Goal: Task Accomplishment & Management: Manage account settings

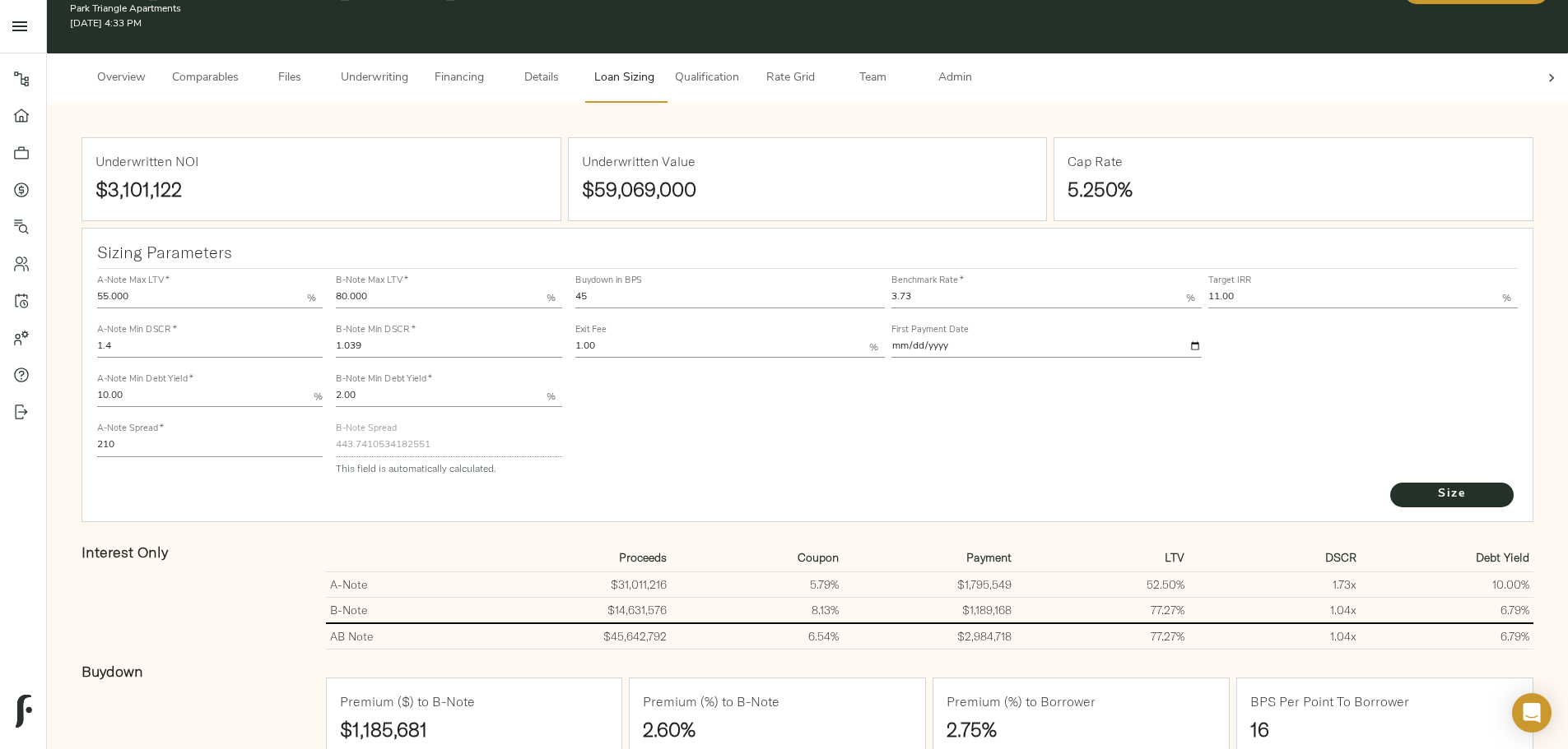
scroll to position [65, 0]
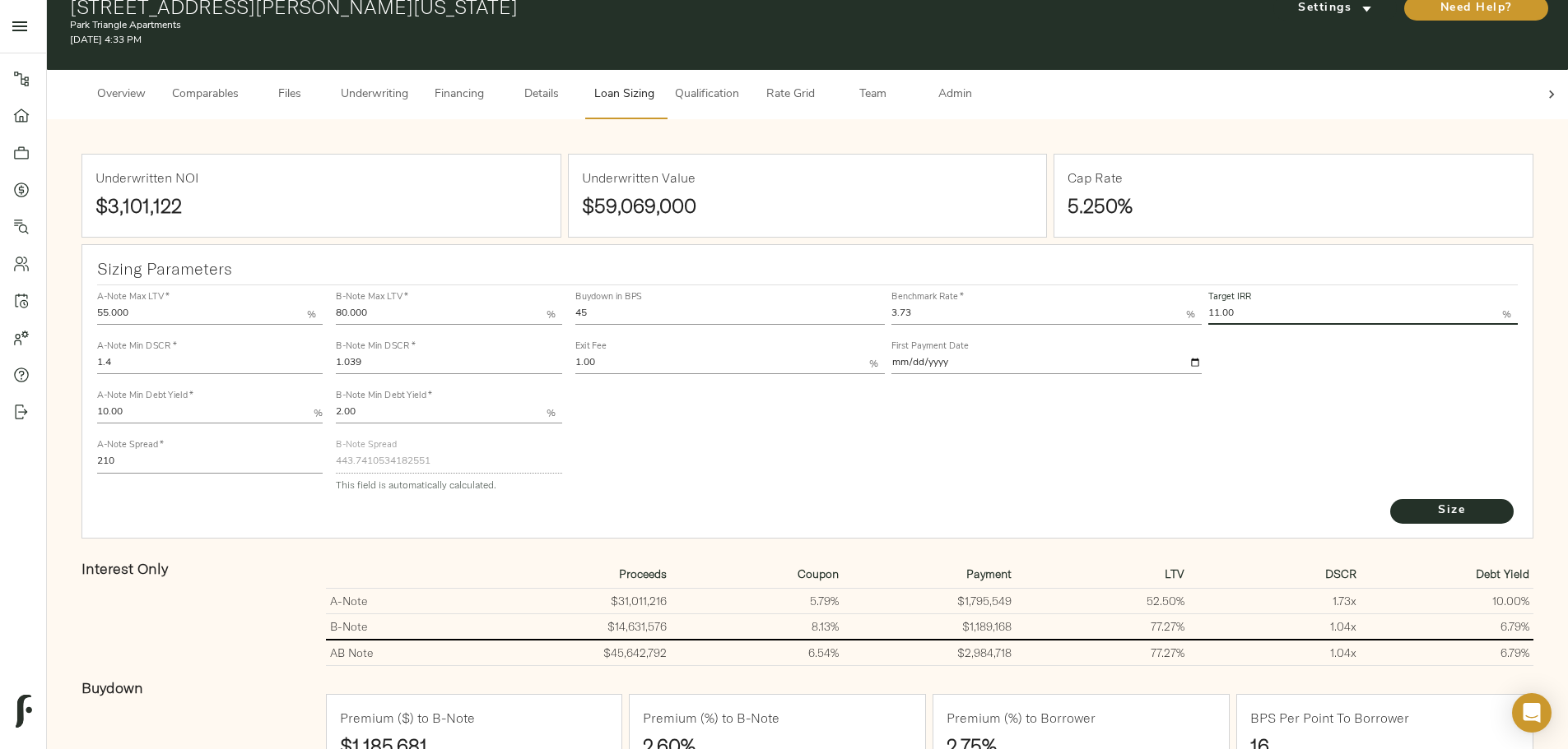
click at [408, 85] on span "Underwriting" at bounding box center [375, 95] width 67 height 21
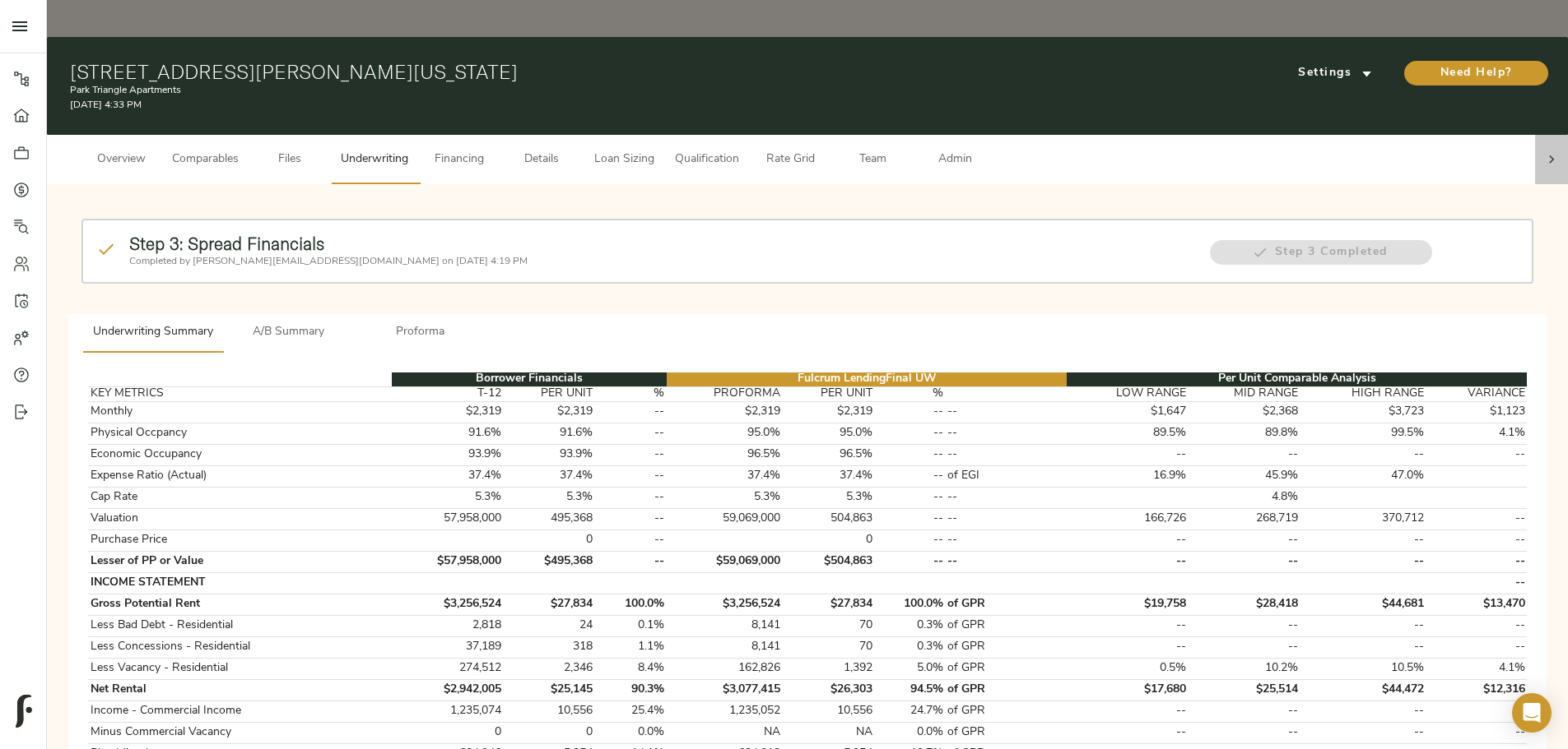
click at [778, 151] on icon at bounding box center [1551, 159] width 17 height 17
click at [778, 149] on span "Admin" at bounding box center [954, 159] width 62 height 21
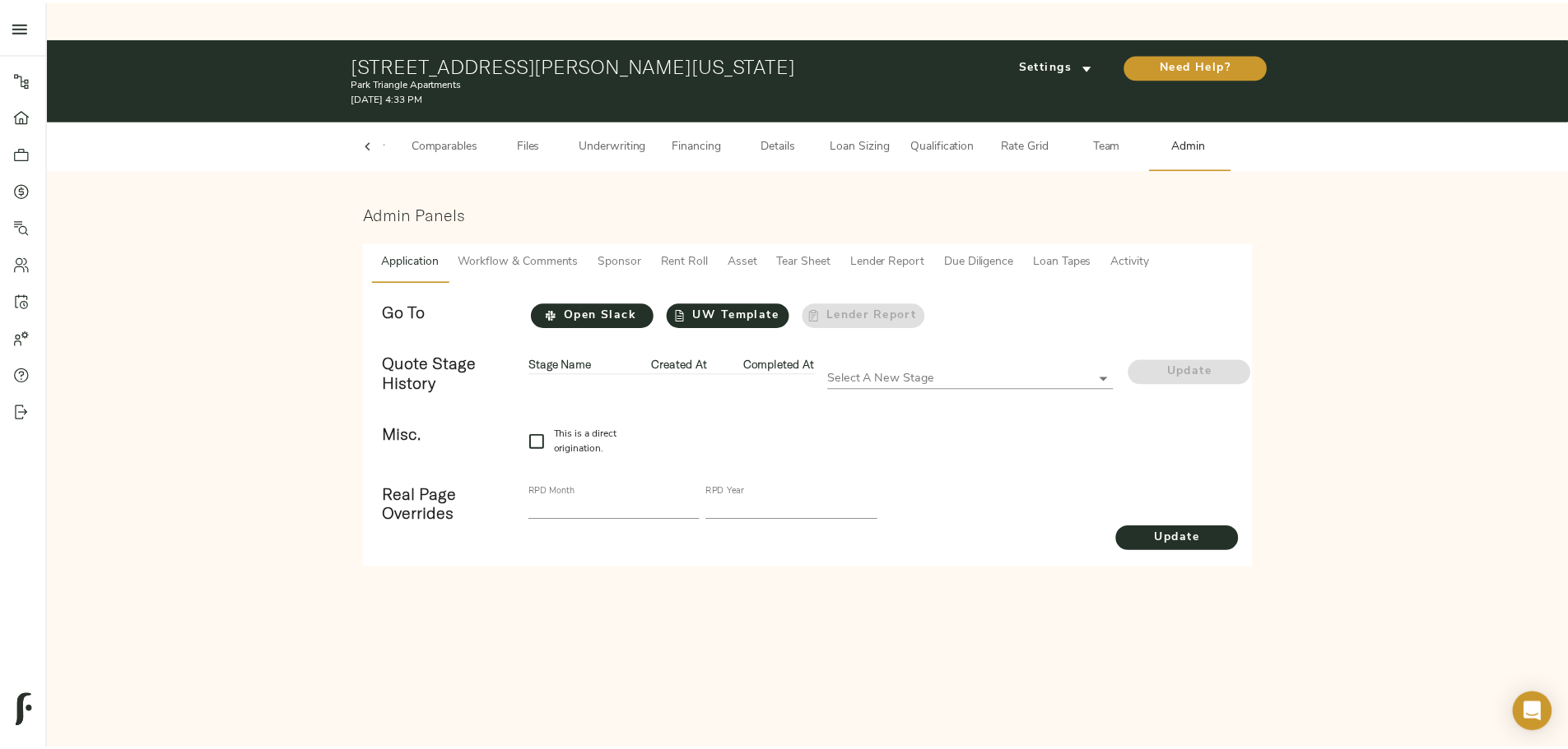
scroll to position [0, 64]
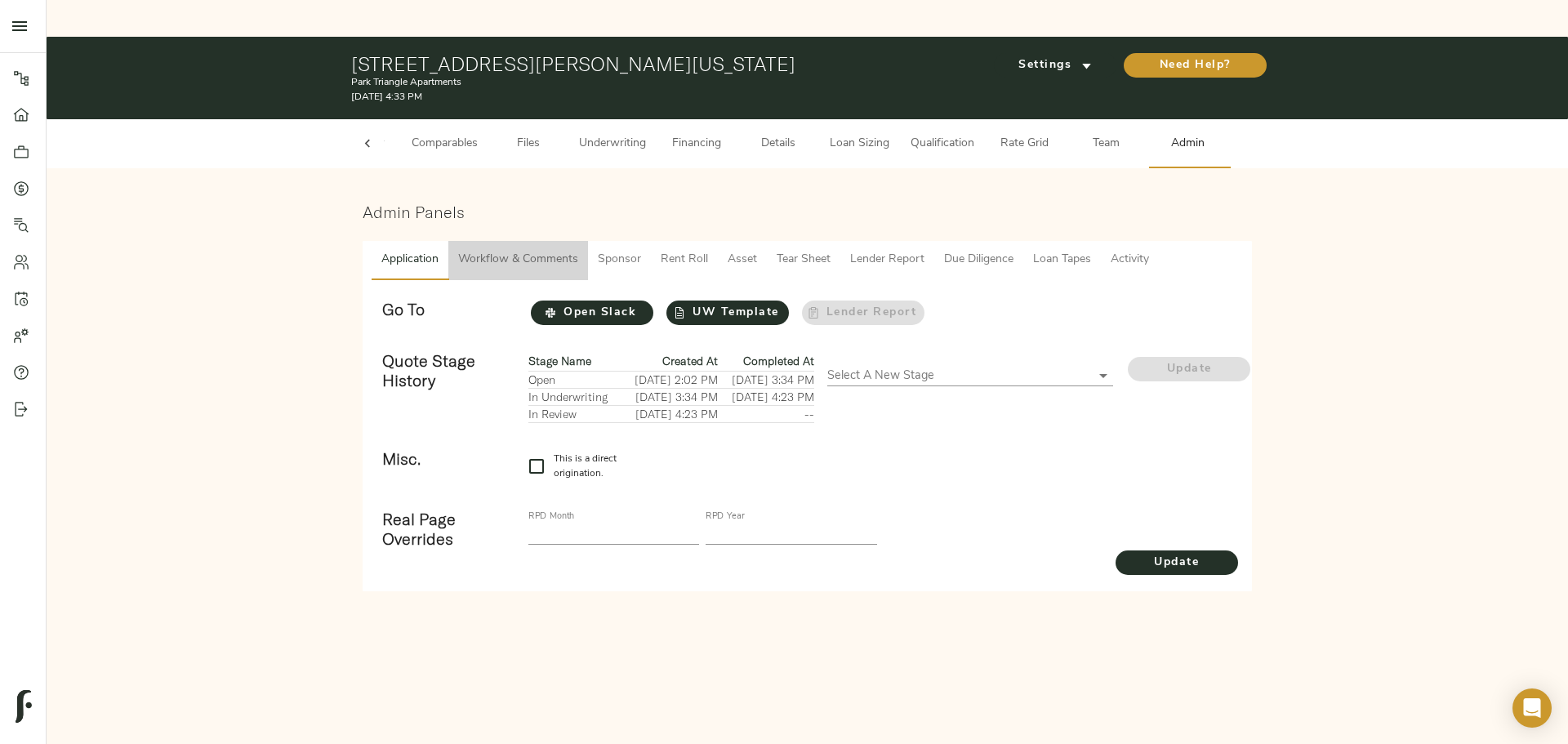
click at [514, 250] on span "Workflow & Comments" at bounding box center [518, 260] width 120 height 21
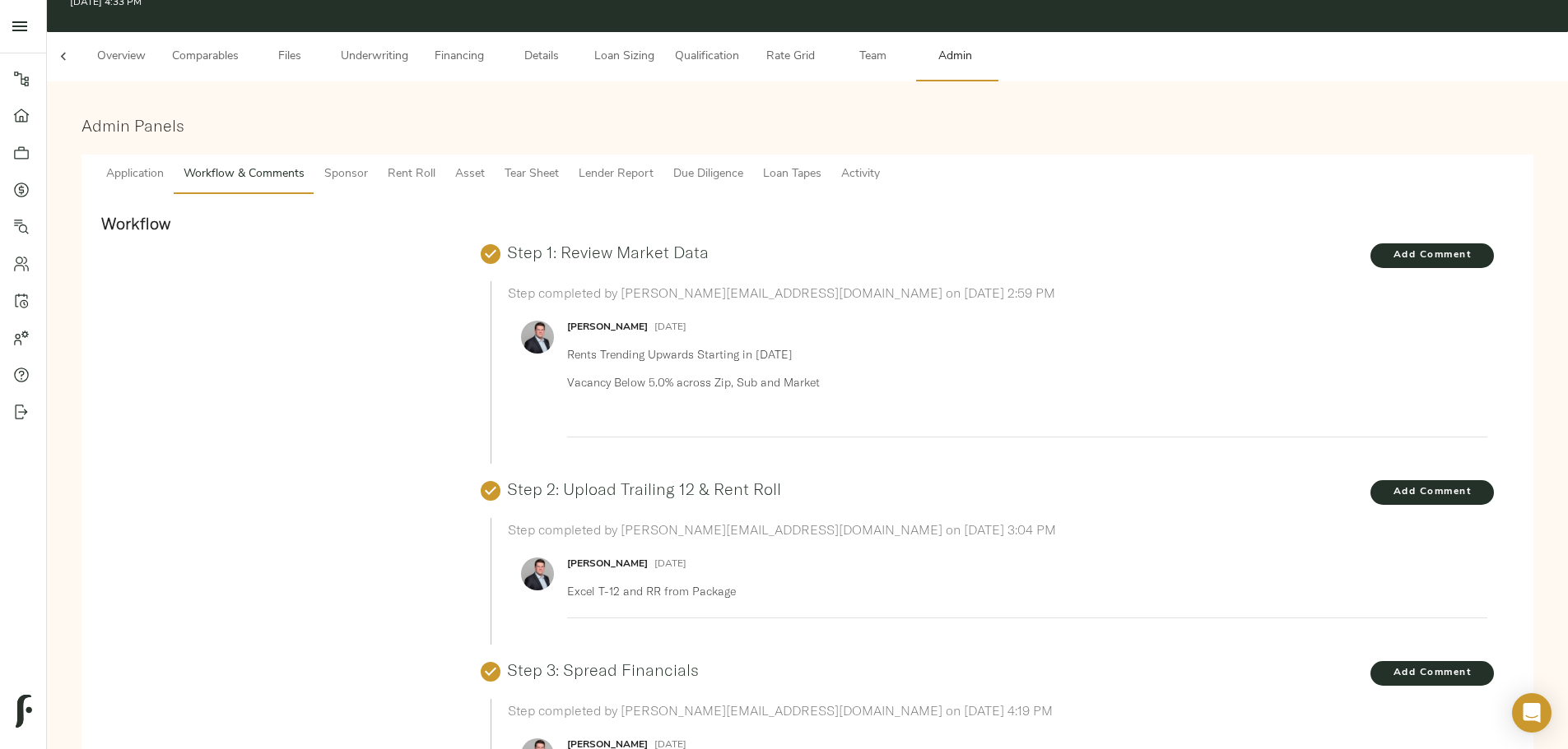
scroll to position [82, 0]
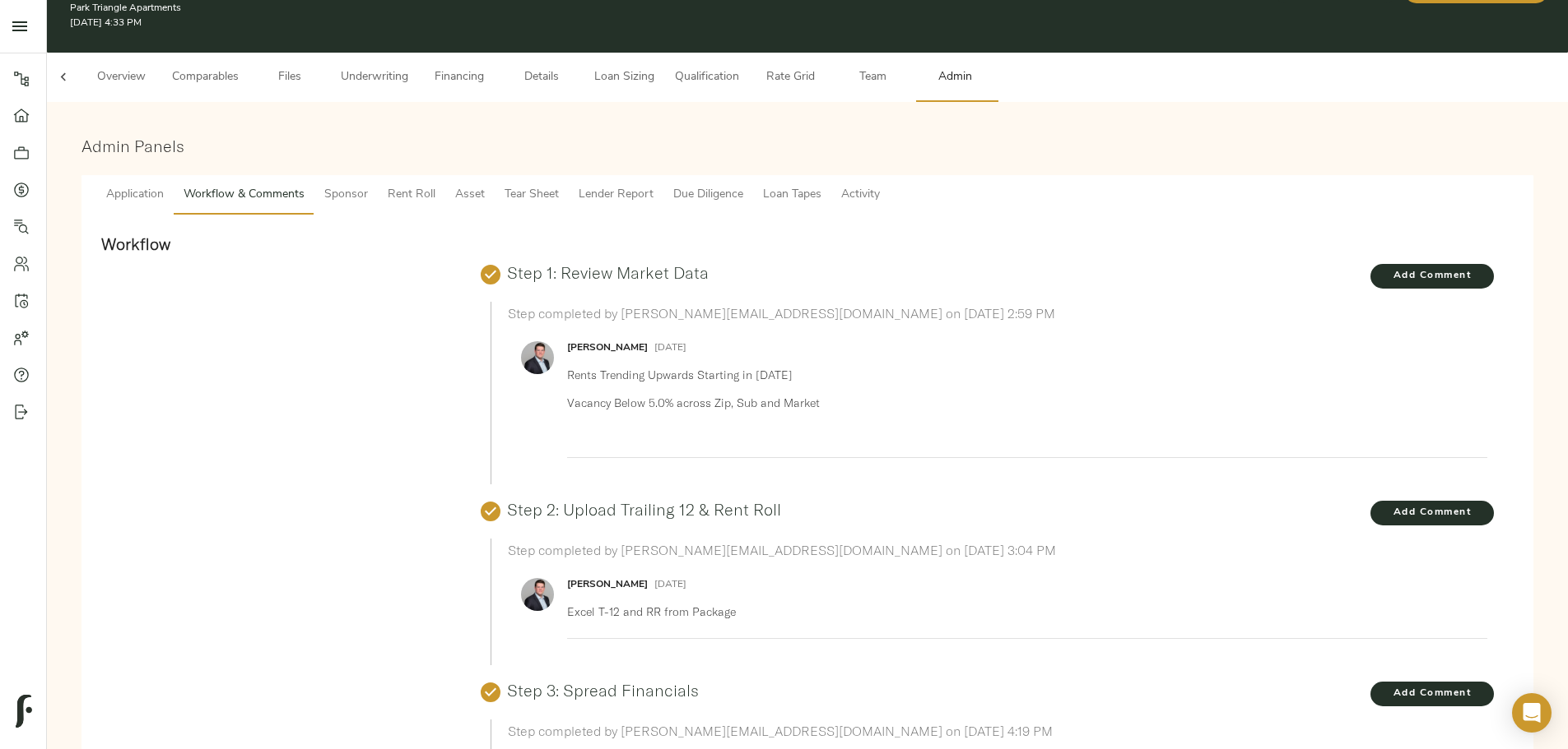
click at [655, 67] on span "Loan Sizing" at bounding box center [623, 77] width 62 height 21
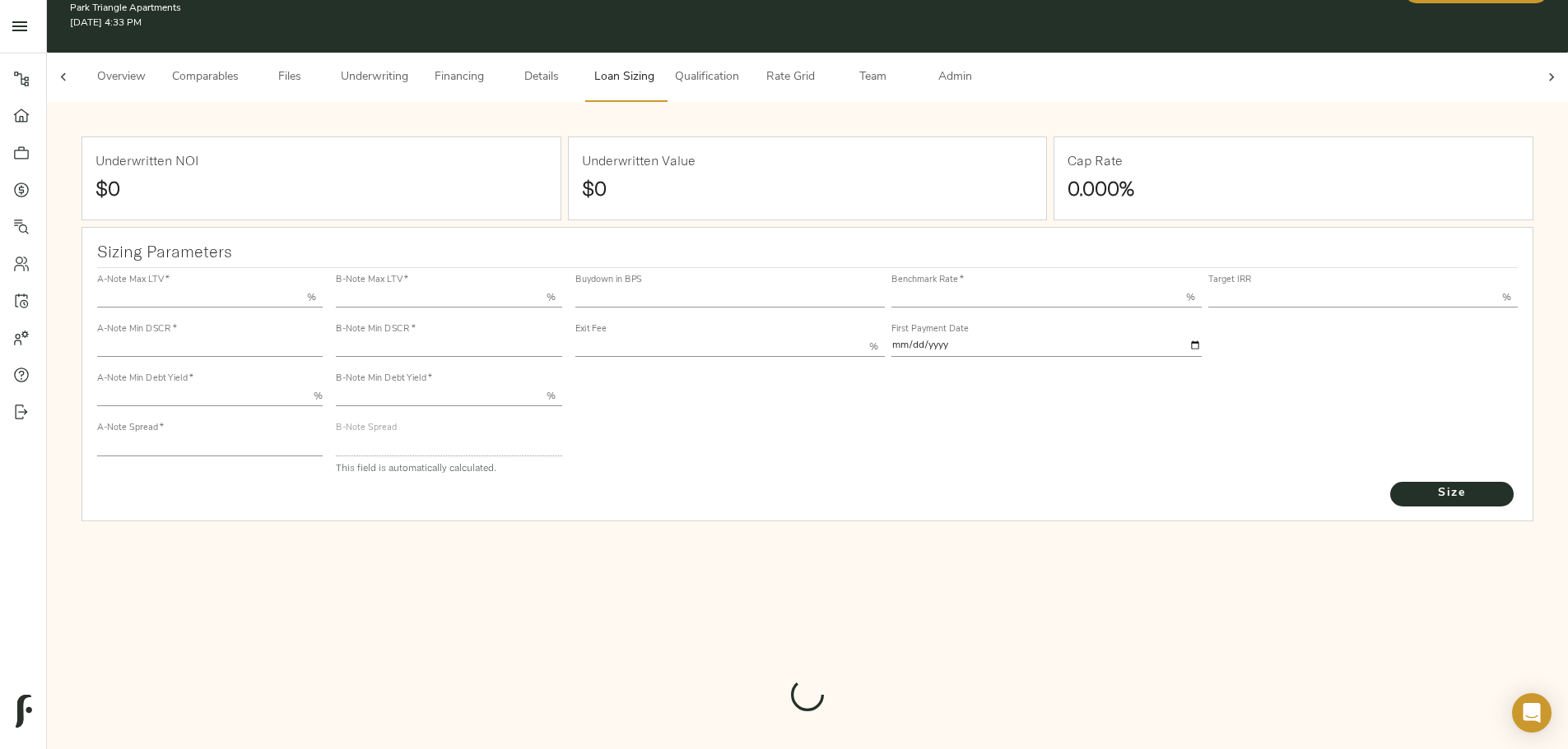
type input "55.000"
type input "1.4"
type input "10.00"
type input "210"
type input "80.000"
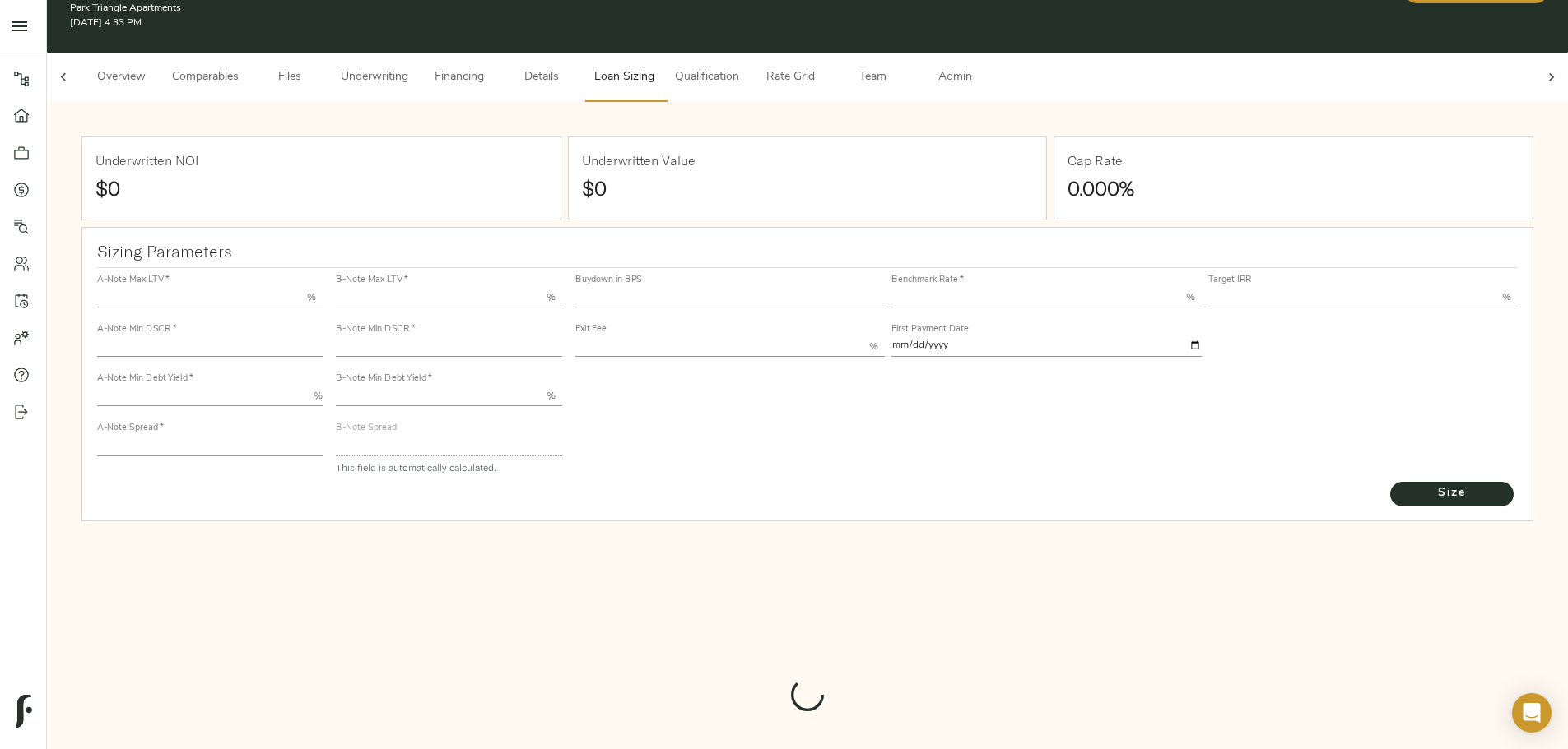
type input "1.039"
type input "2.00"
type input "443.7410534182551"
type input "45"
type input "3.69"
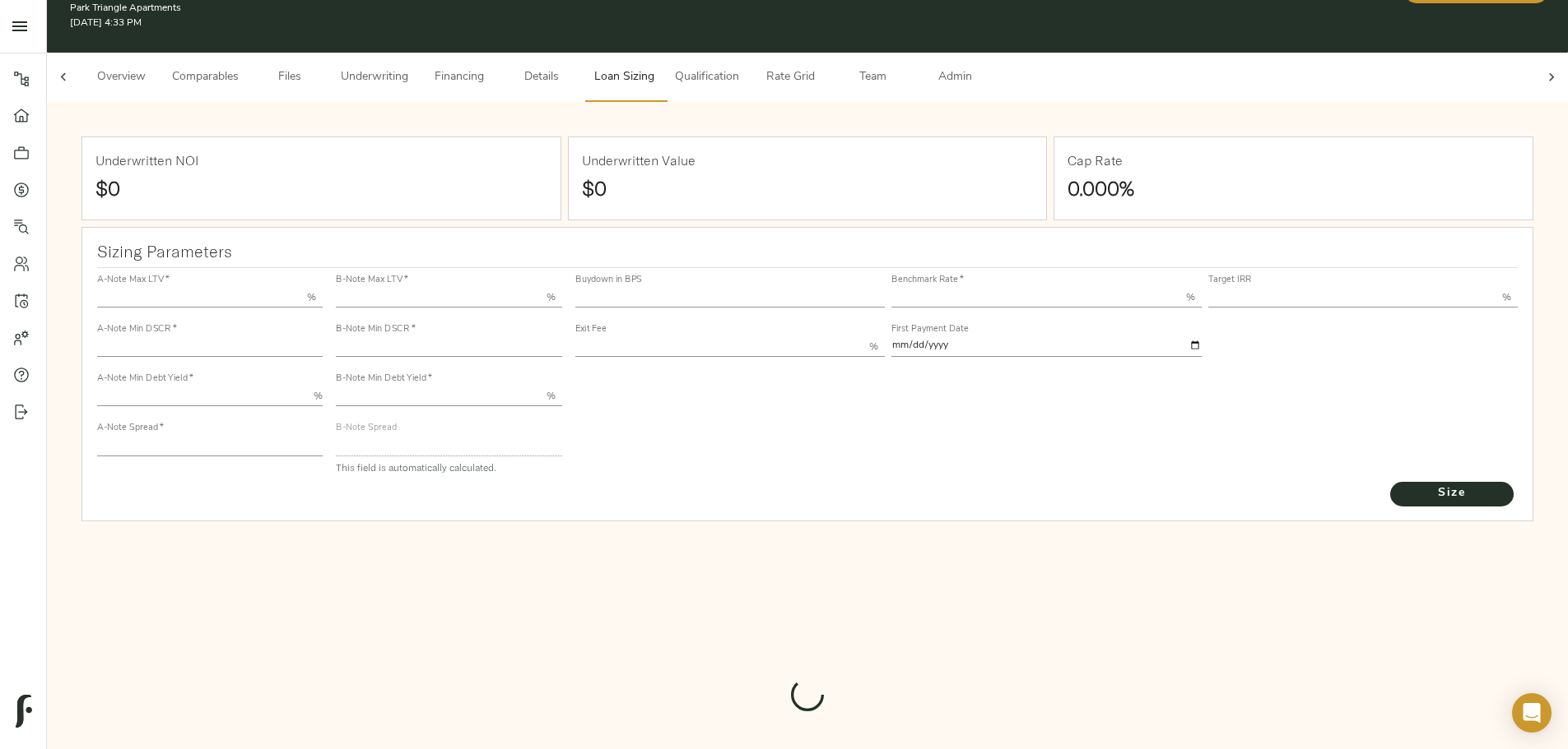
type input "11.00"
type input "1.00"
type input "2025-09-01"
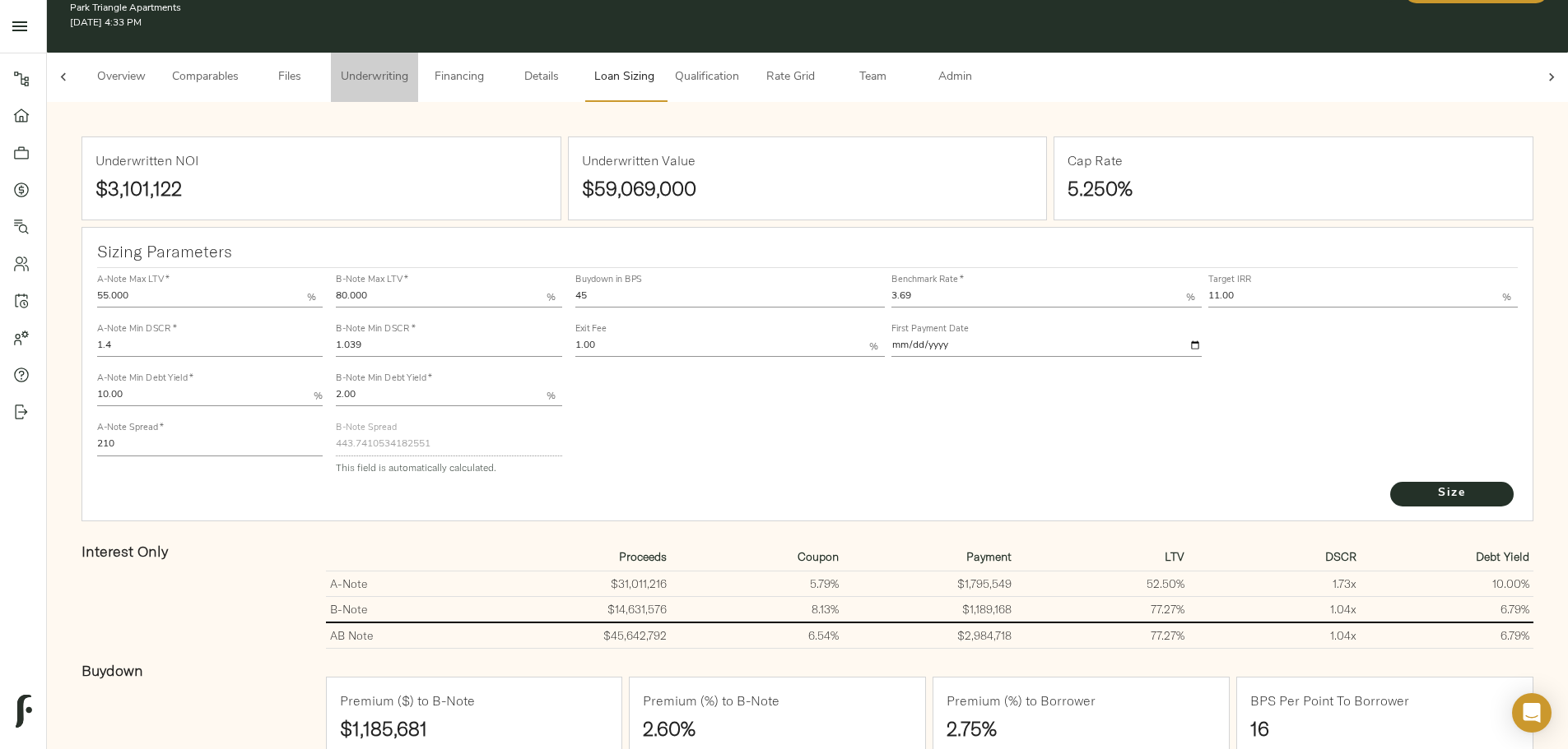
click at [408, 67] on span "Underwriting" at bounding box center [375, 77] width 67 height 21
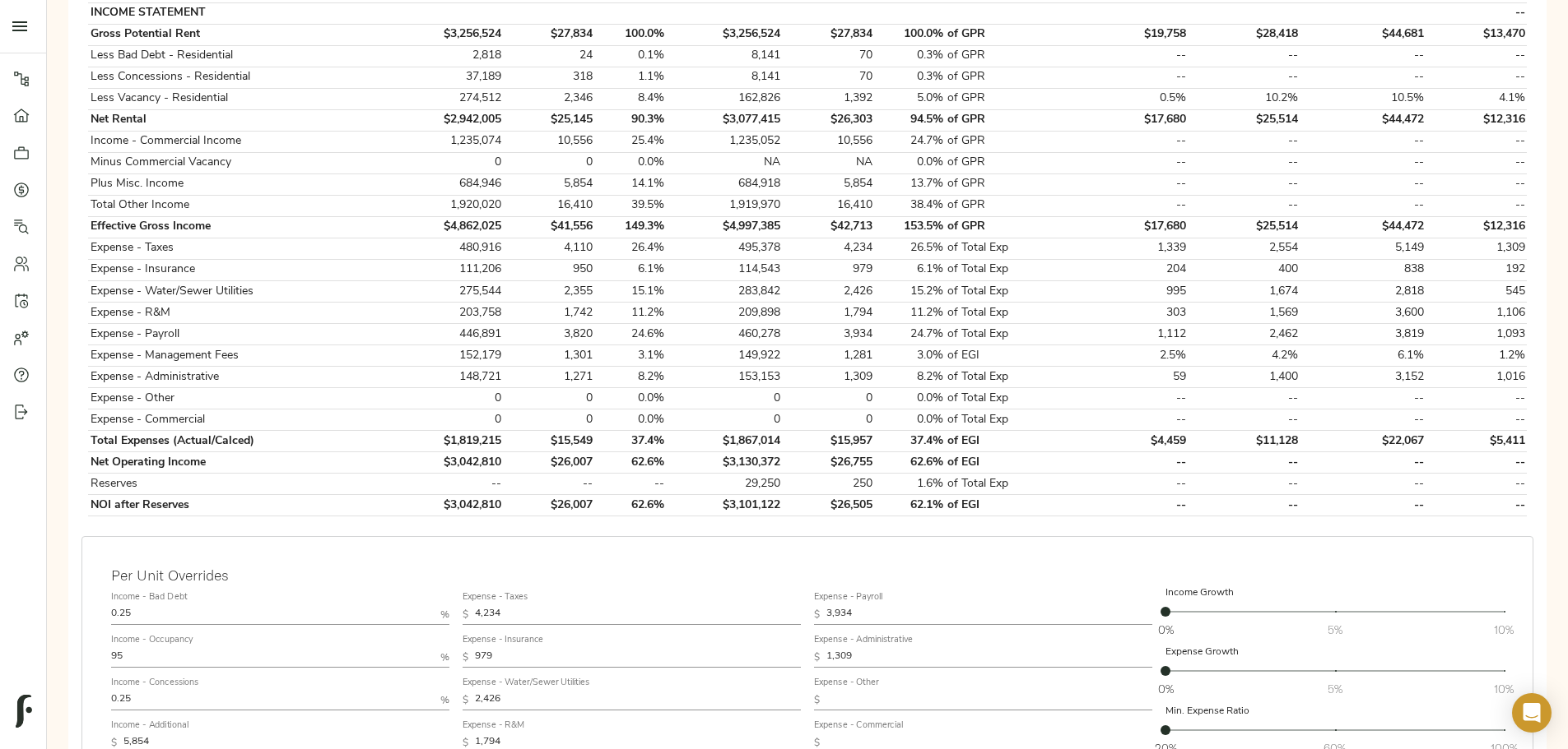
scroll to position [576, 0]
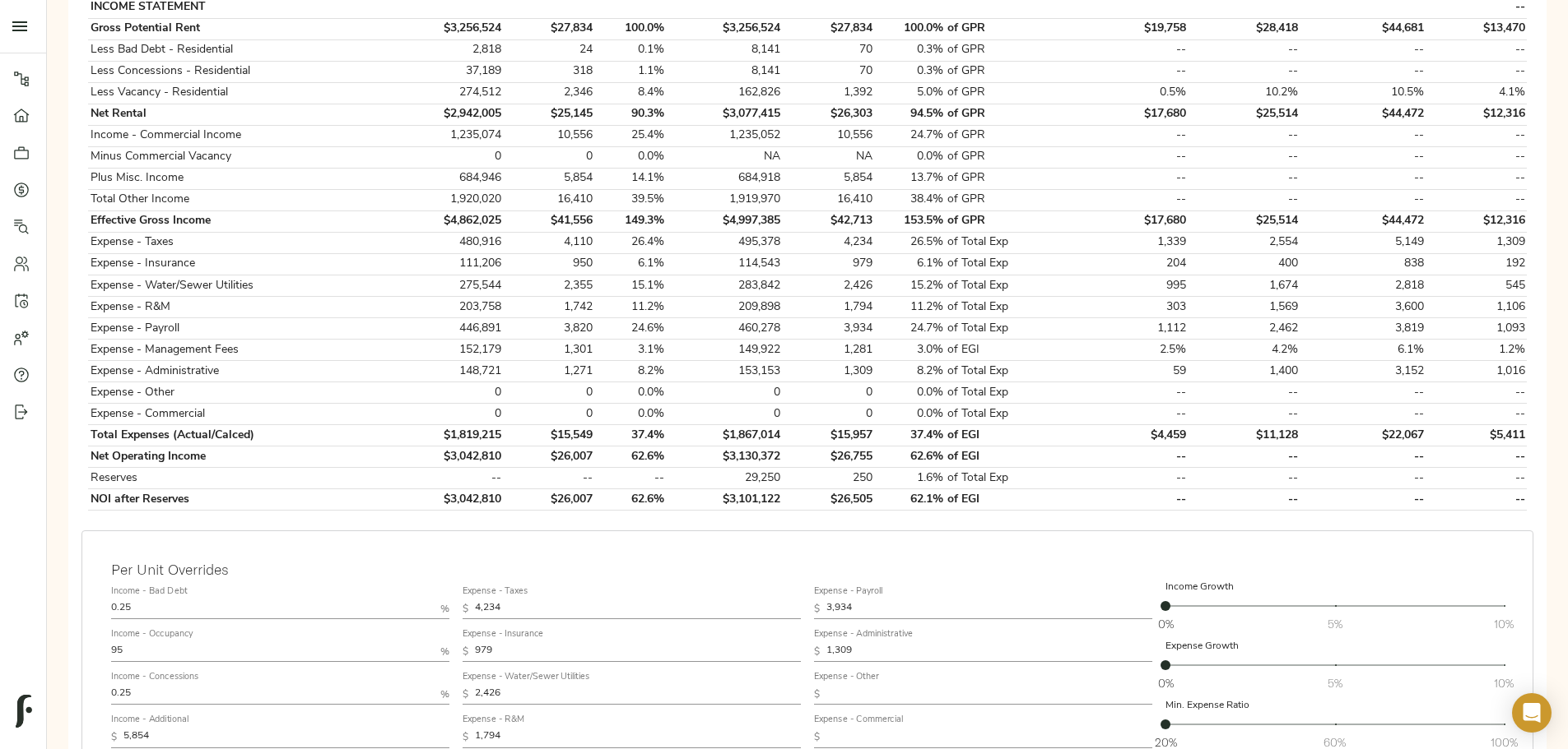
click at [430, 320] on input "0.25" at bounding box center [272, 610] width 322 height 20
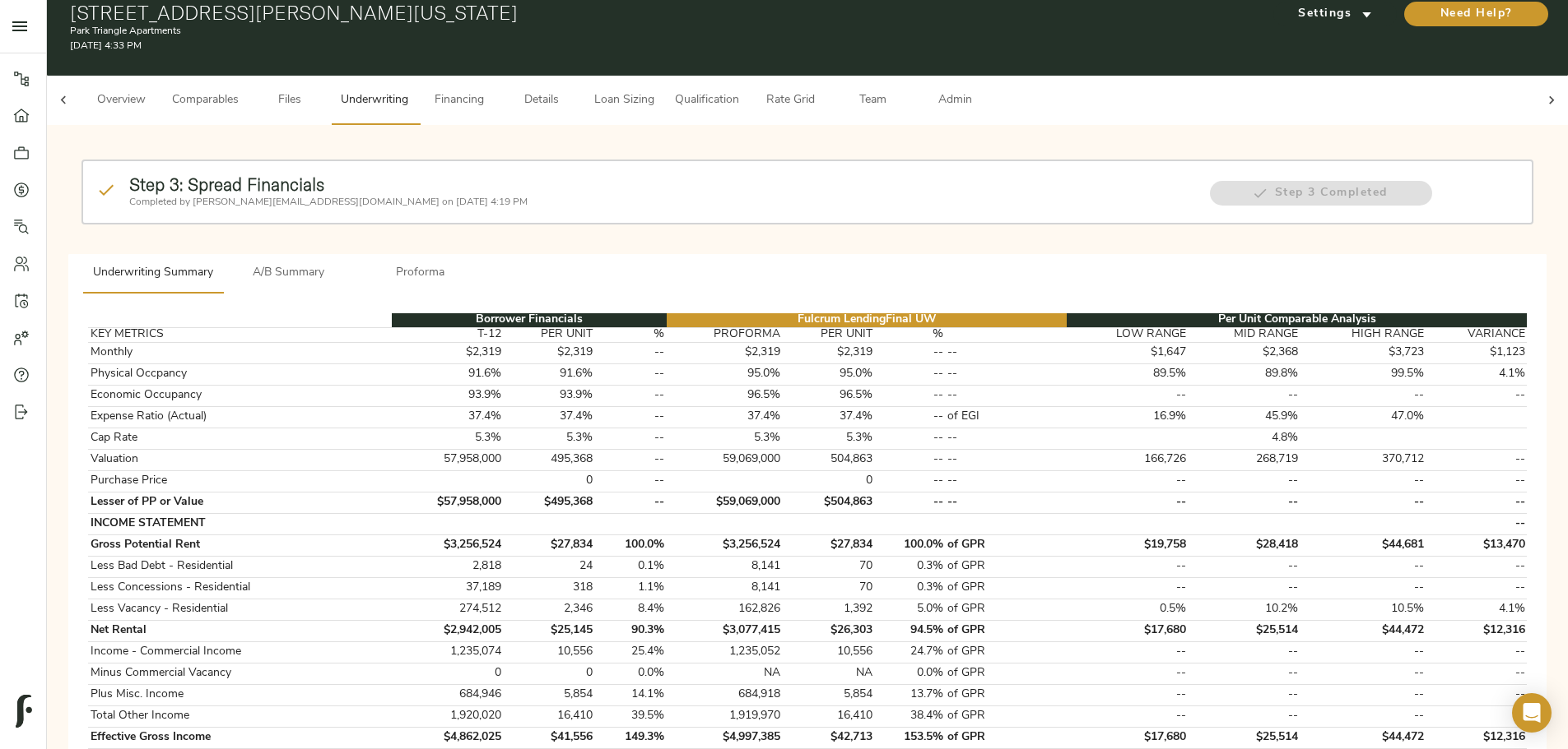
scroll to position [0, 0]
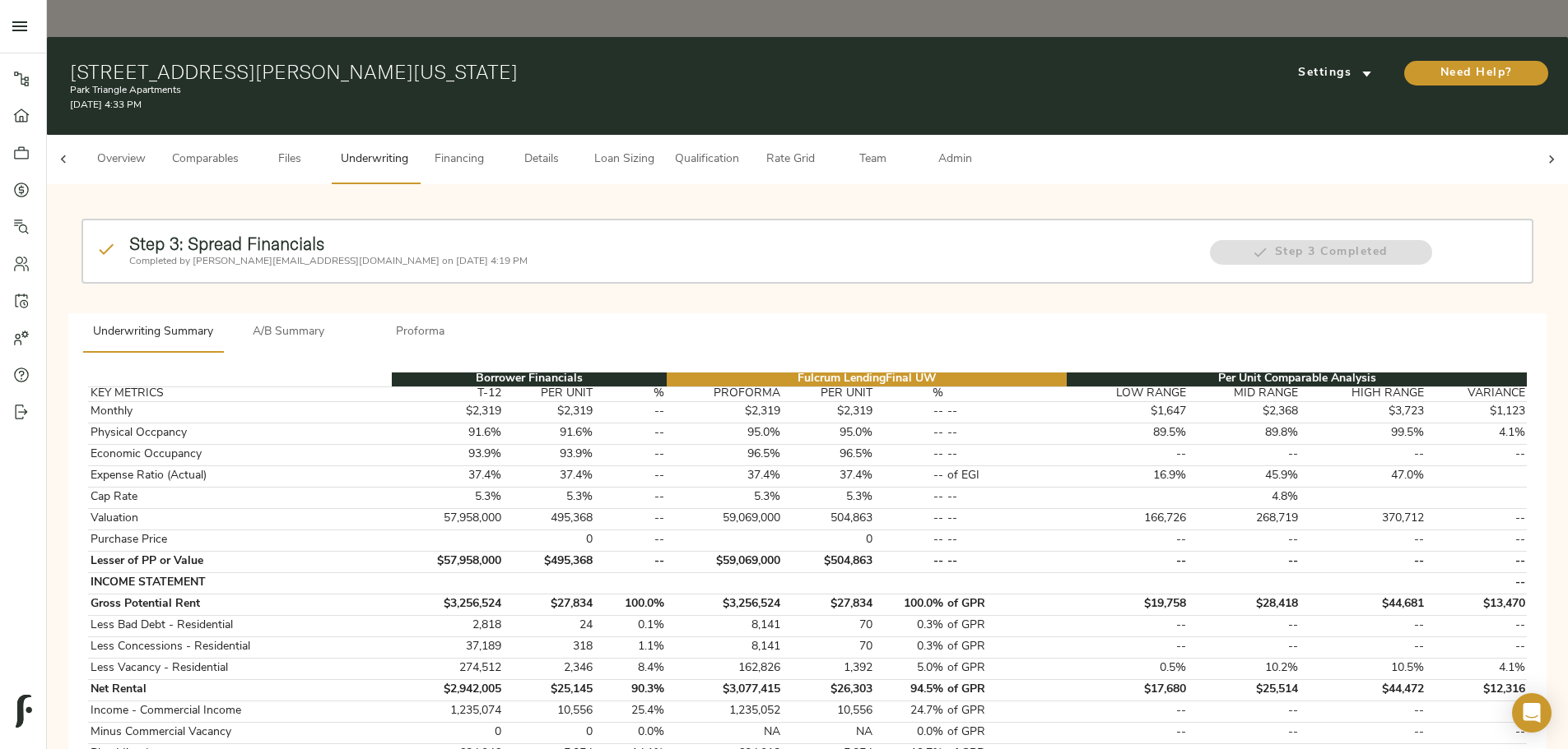
type input "0.1"
click at [778, 135] on button "Admin" at bounding box center [954, 160] width 82 height 49
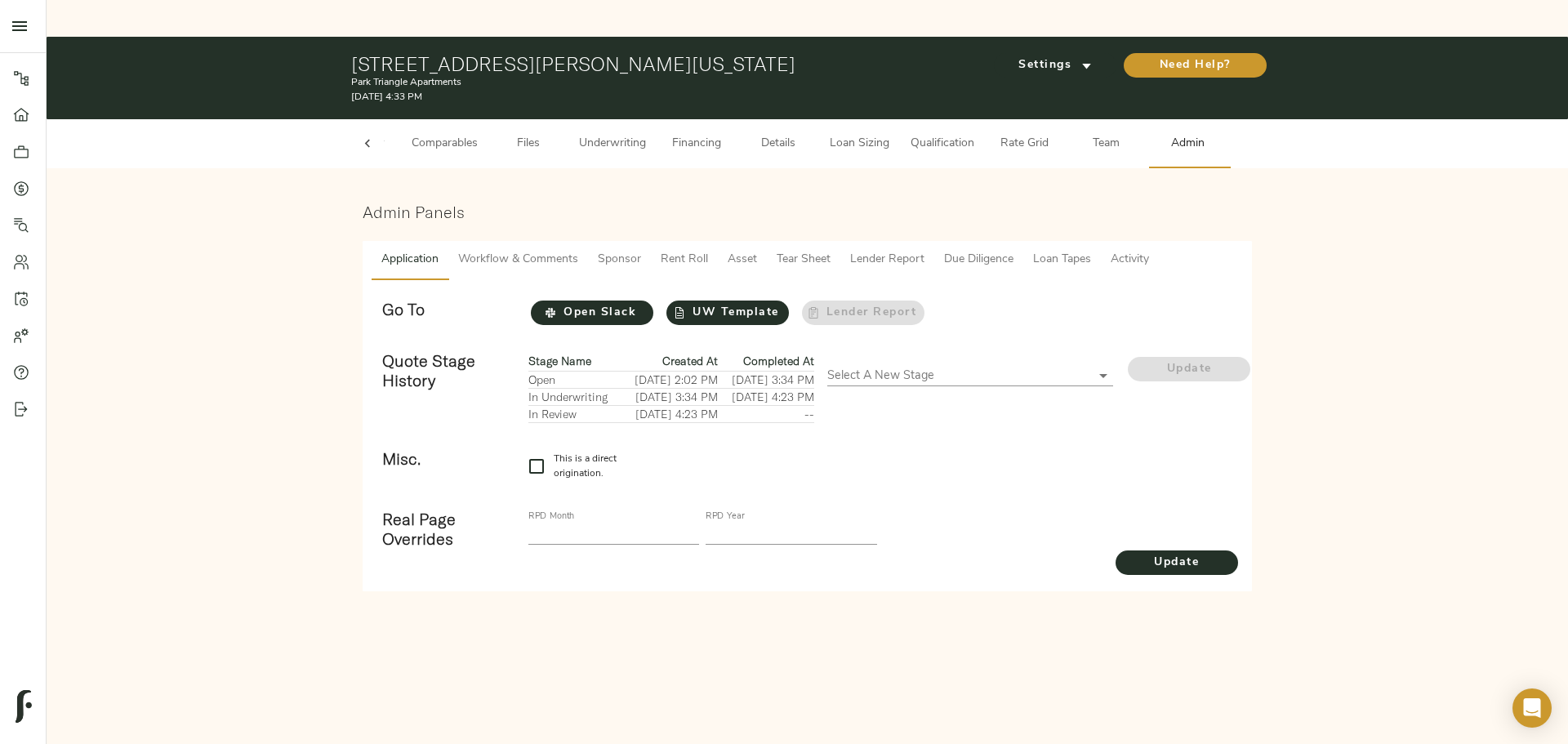
click at [530, 250] on span "Workflow & Comments" at bounding box center [518, 260] width 120 height 21
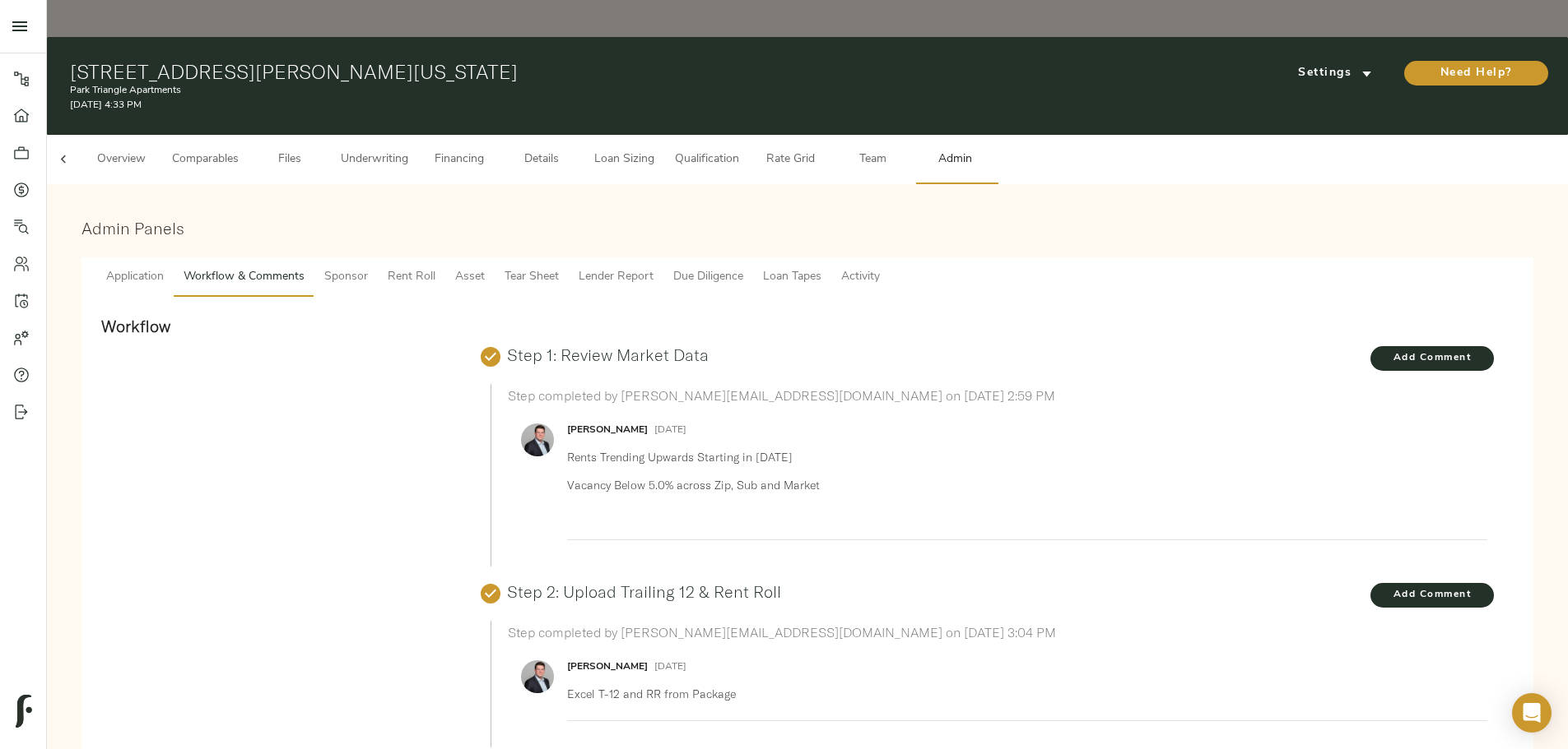
click at [418, 135] on button "Underwriting" at bounding box center [375, 160] width 87 height 49
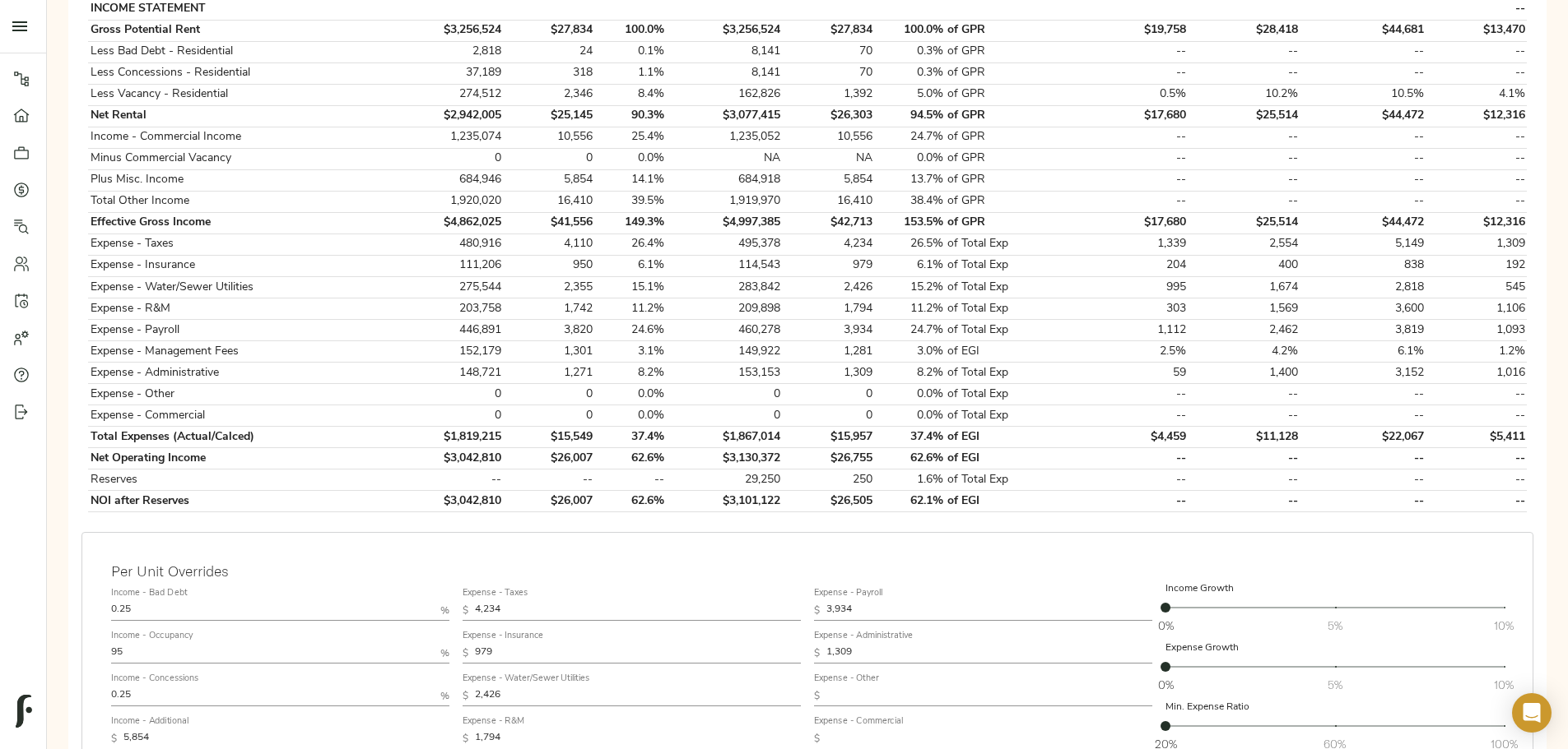
scroll to position [576, 0]
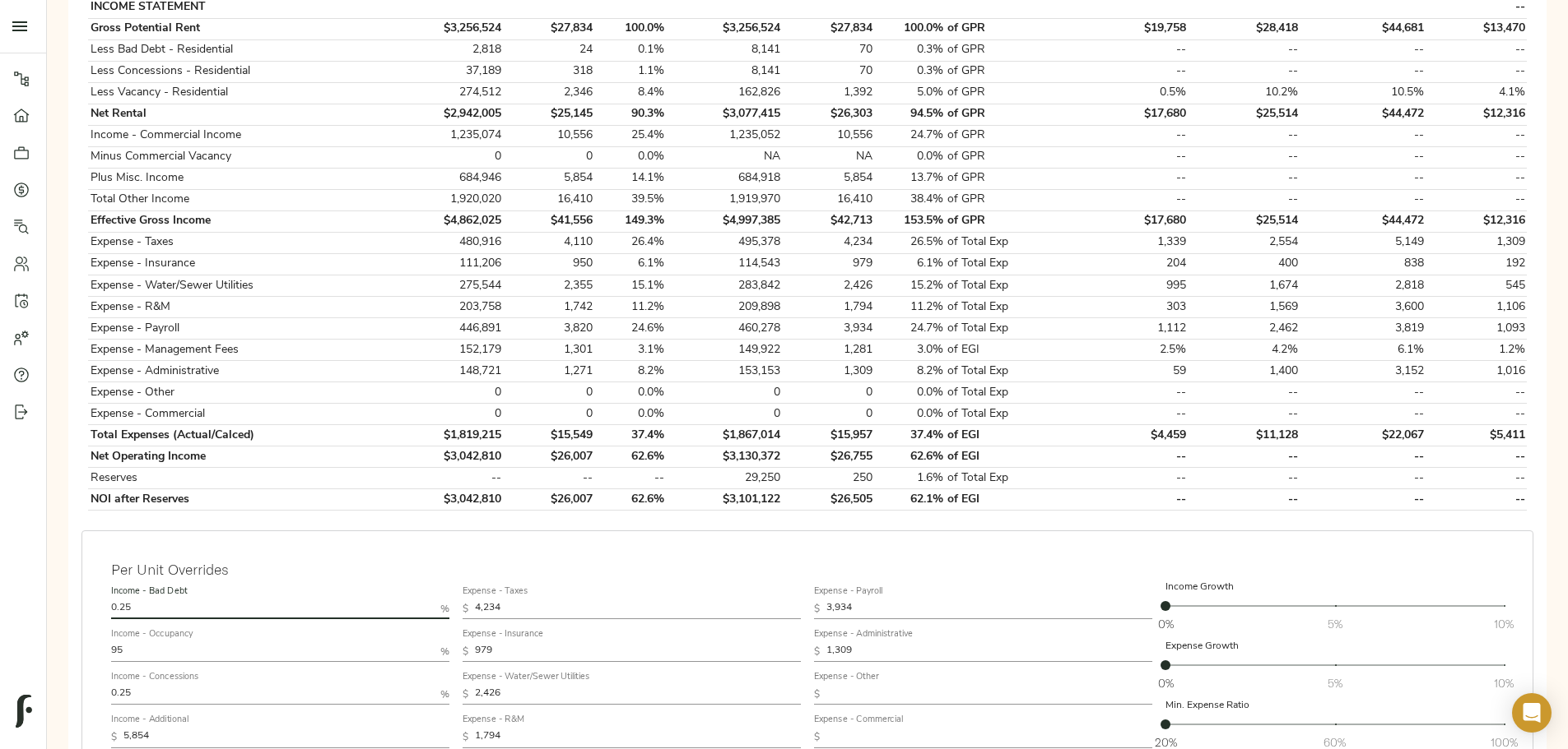
click at [434, 320] on input "0.25" at bounding box center [272, 610] width 322 height 20
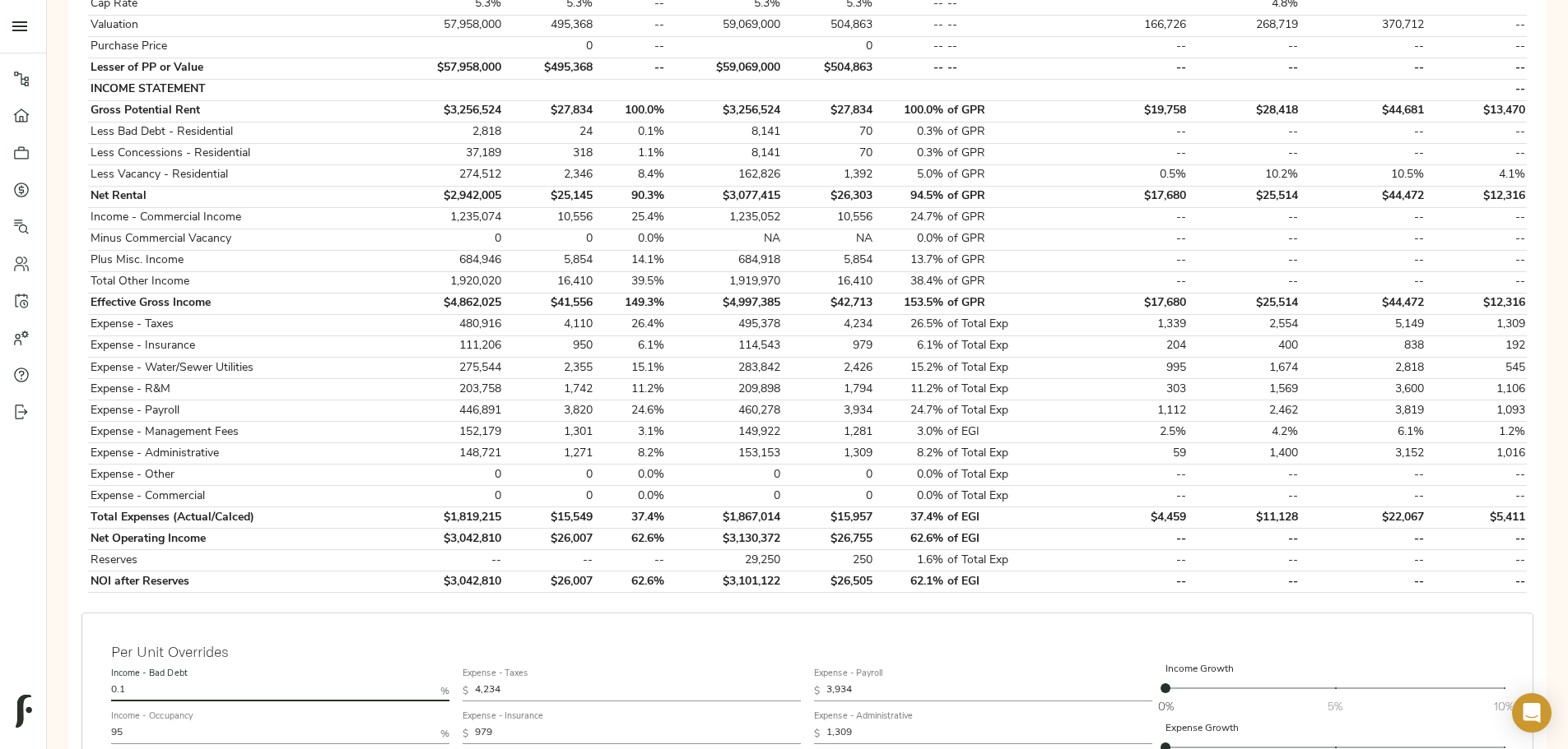
type input "0.1"
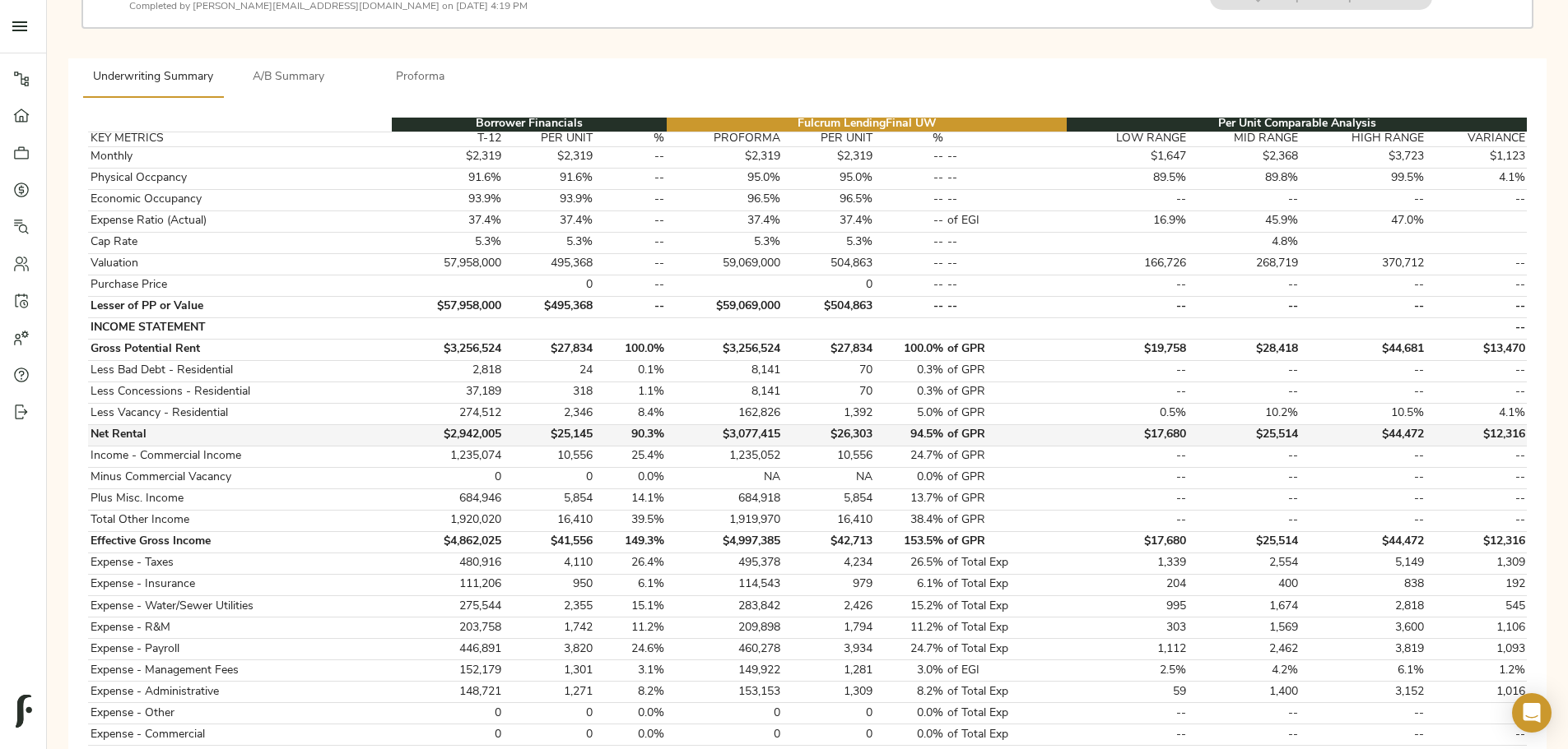
scroll to position [247, 0]
